Goal: Task Accomplishment & Management: Complete application form

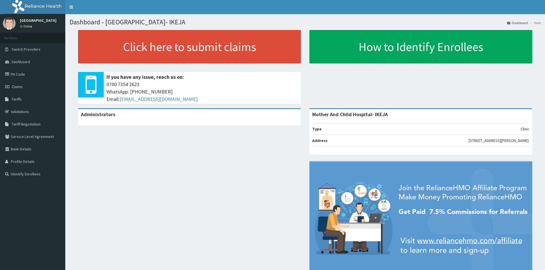
click at [12, 88] on span "Claims" at bounding box center [17, 86] width 11 height 5
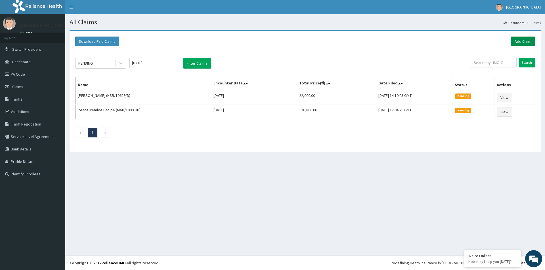
click at [519, 41] on link "Add Claim" at bounding box center [523, 42] width 24 height 10
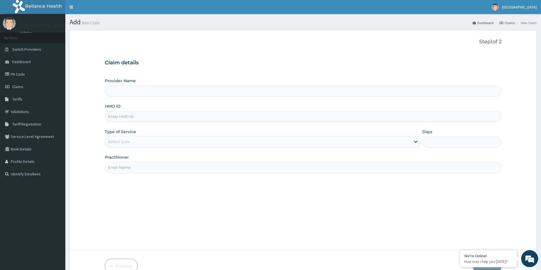
type input "Mother And Child Hospital- IKEJA"
click at [143, 116] on input "HMO ID" at bounding box center [303, 116] width 396 height 11
paste input "KSB/11250/B"
type input "KSB/11250/B"
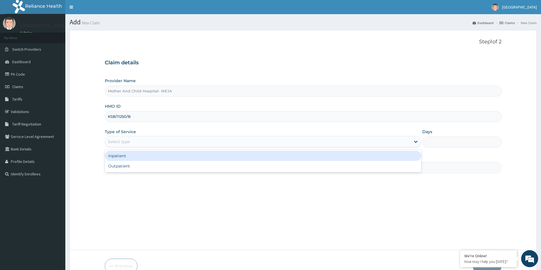
click at [117, 146] on div "Select type" at bounding box center [257, 141] width 305 height 9
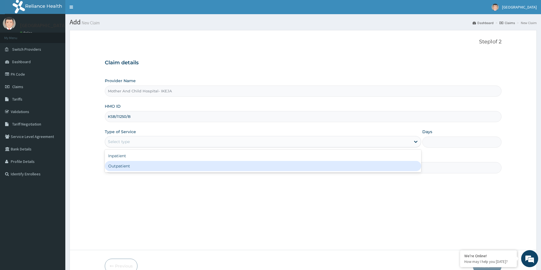
click at [119, 169] on div "Outpatient" at bounding box center [263, 166] width 316 height 10
type input "1"
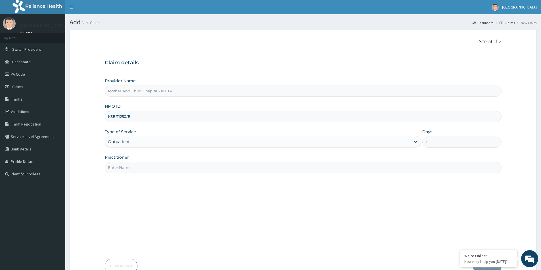
click at [139, 166] on input "Practitioner" at bounding box center [303, 167] width 396 height 11
click at [152, 171] on input "Practitioner" at bounding box center [303, 167] width 396 height 11
click at [152, 167] on input "Practitioner" at bounding box center [303, 167] width 396 height 11
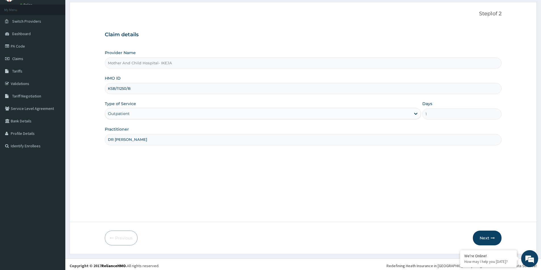
scroll to position [31, 0]
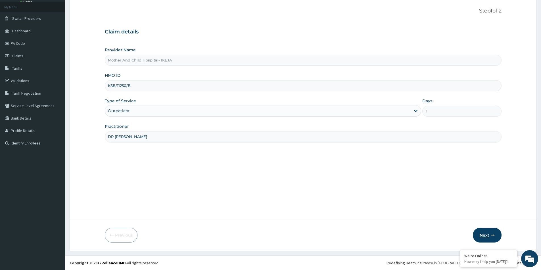
type input "DR [PERSON_NAME]"
click at [489, 238] on button "Next" at bounding box center [487, 235] width 29 height 15
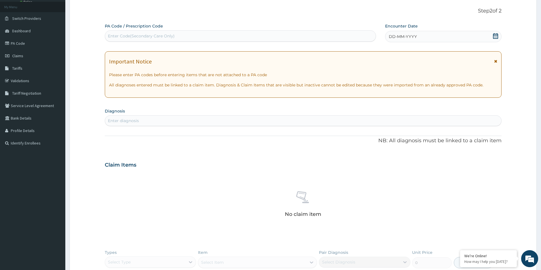
click at [150, 37] on div "Enter Code(Secondary Care Only)" at bounding box center [141, 36] width 67 height 6
type input "PA/7463O6"
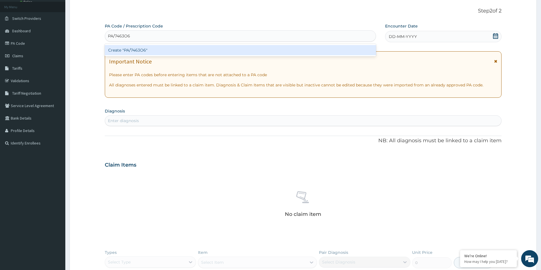
click at [138, 51] on div "Create "PA/7463O6"" at bounding box center [240, 50] width 271 height 10
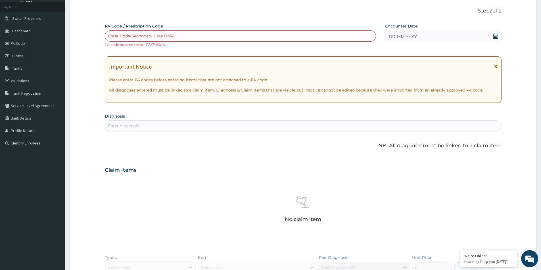
click at [154, 35] on div "Enter Code(Secondary Care Only)" at bounding box center [141, 36] width 67 height 6
click at [186, 36] on div "Enter Code(Secondary Care Only)" at bounding box center [240, 36] width 270 height 9
paste input "PA/746E06"
type input "PA/746E06"
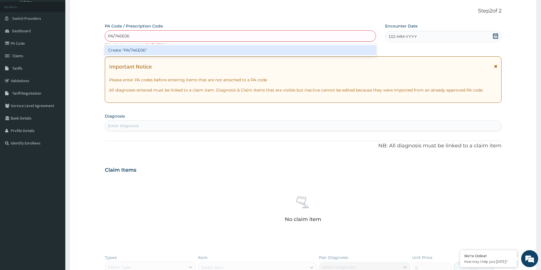
click at [138, 51] on div "Create "PA/746E06"" at bounding box center [240, 50] width 271 height 10
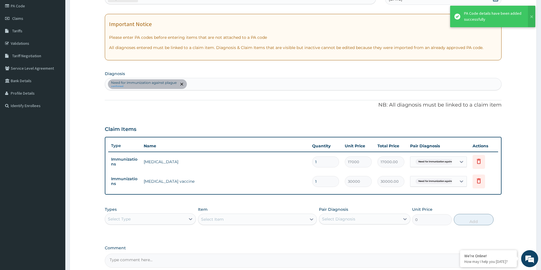
scroll to position [116, 0]
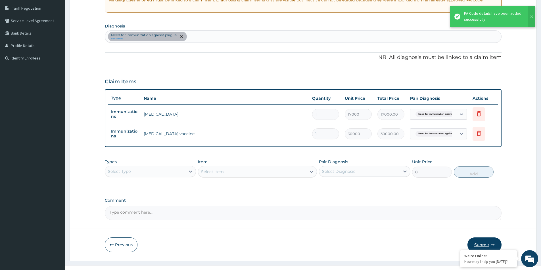
click at [490, 244] on icon "button" at bounding box center [492, 245] width 4 height 4
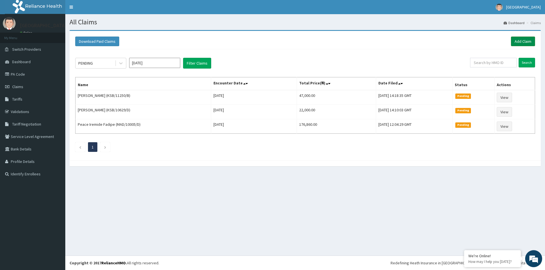
click at [516, 41] on link "Add Claim" at bounding box center [523, 42] width 24 height 10
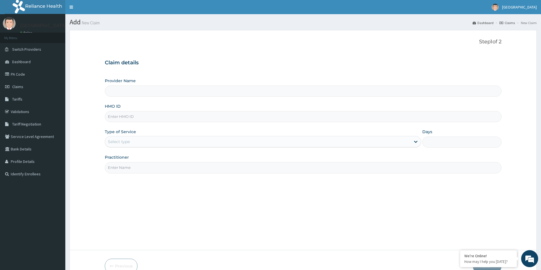
type input "Mother And Child Hospital- IKEJA"
click at [143, 119] on input "HMO ID" at bounding box center [303, 116] width 396 height 11
paste input "DCC/10178/C"
type input "DCC/10178/C"
click at [117, 139] on div "Select type" at bounding box center [119, 142] width 22 height 6
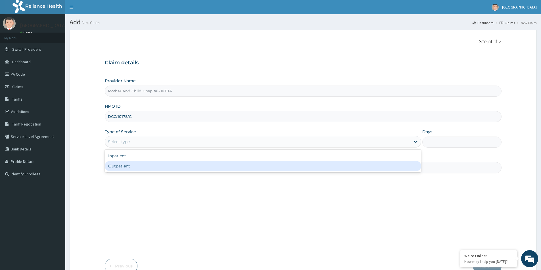
click at [130, 165] on div "Outpatient" at bounding box center [263, 166] width 316 height 10
type input "1"
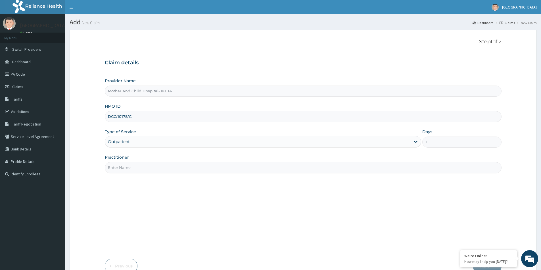
click at [146, 167] on input "Practitioner" at bounding box center [303, 167] width 396 height 11
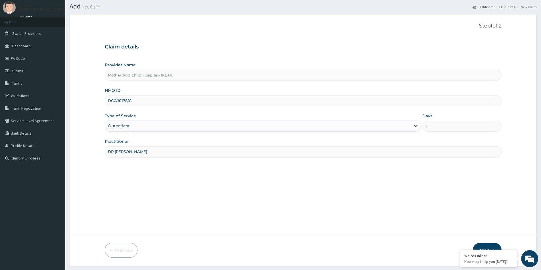
scroll to position [31, 0]
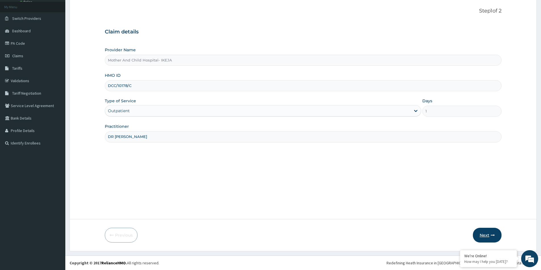
type input "DR [PERSON_NAME]"
click at [491, 237] on icon "button" at bounding box center [492, 236] width 4 height 4
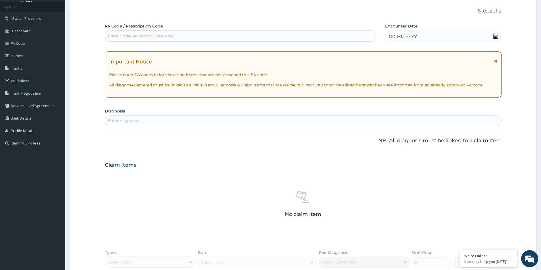
click at [154, 37] on div "Enter Code(Secondary Care Only)" at bounding box center [141, 36] width 67 height 6
click at [165, 39] on div "Enter Code(Secondary Care Only)" at bounding box center [141, 36] width 67 height 6
paste input "PA/5F51E5"
type input "PA/5F51E5"
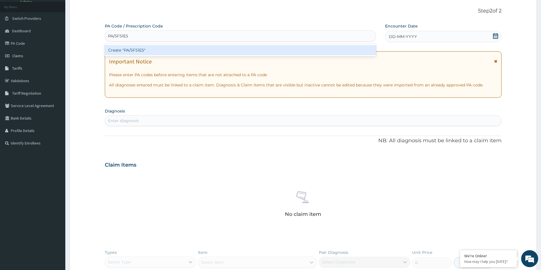
click at [131, 51] on div "Create "PA/5F51E5"" at bounding box center [240, 50] width 271 height 10
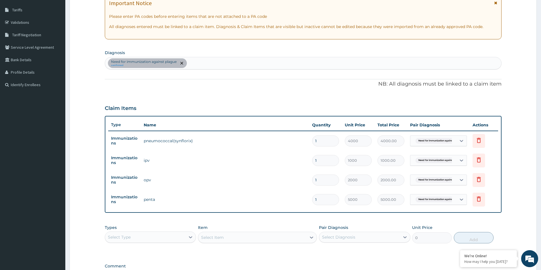
scroll to position [144, 0]
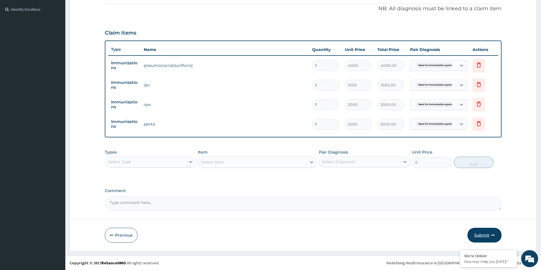
click at [482, 237] on button "Submit" at bounding box center [484, 235] width 34 height 15
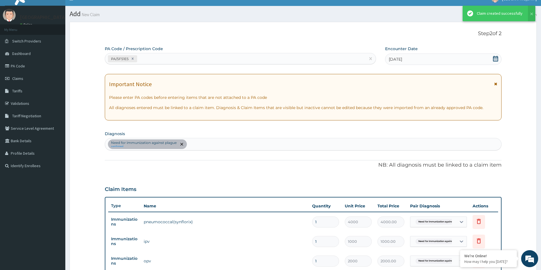
scroll to position [165, 0]
